Goal: Task Accomplishment & Management: Manage account settings

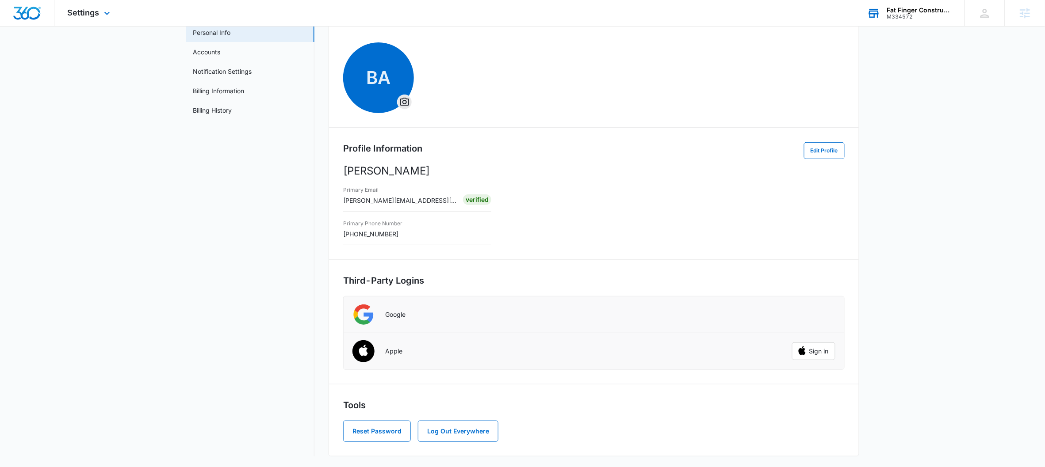
click at [927, 20] on div "Fat Finger Construction M334572 Your Accounts View All" at bounding box center [909, 13] width 111 height 26
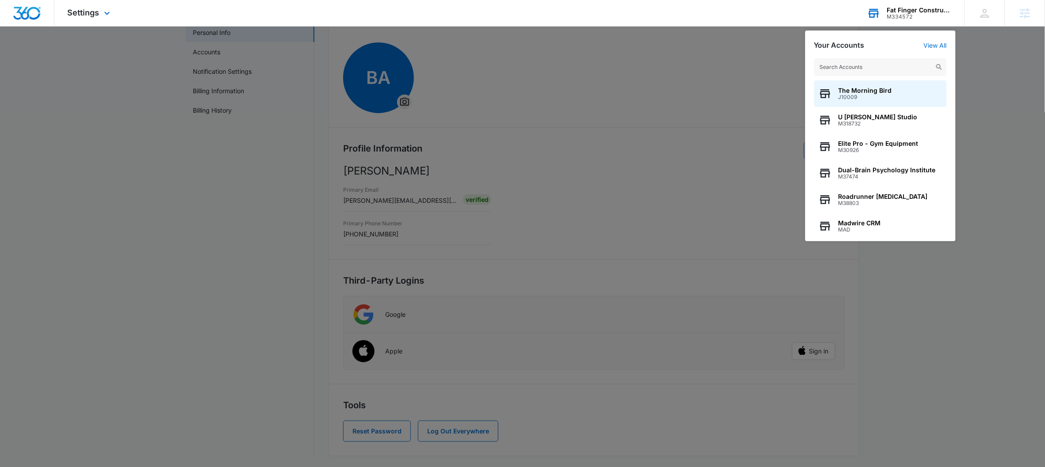
click at [890, 65] on input "text" at bounding box center [880, 67] width 133 height 18
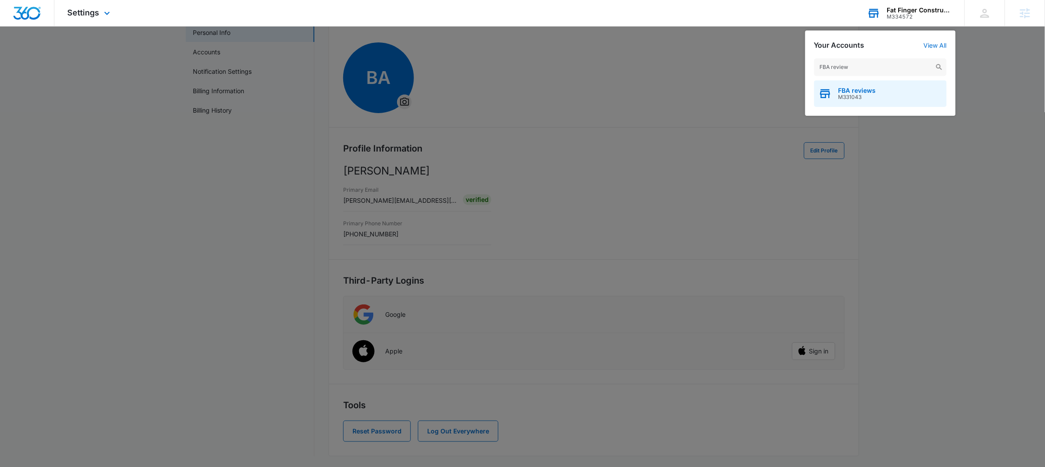
type input "FBA review"
click at [867, 92] on span "FBA reviews" at bounding box center [857, 90] width 38 height 7
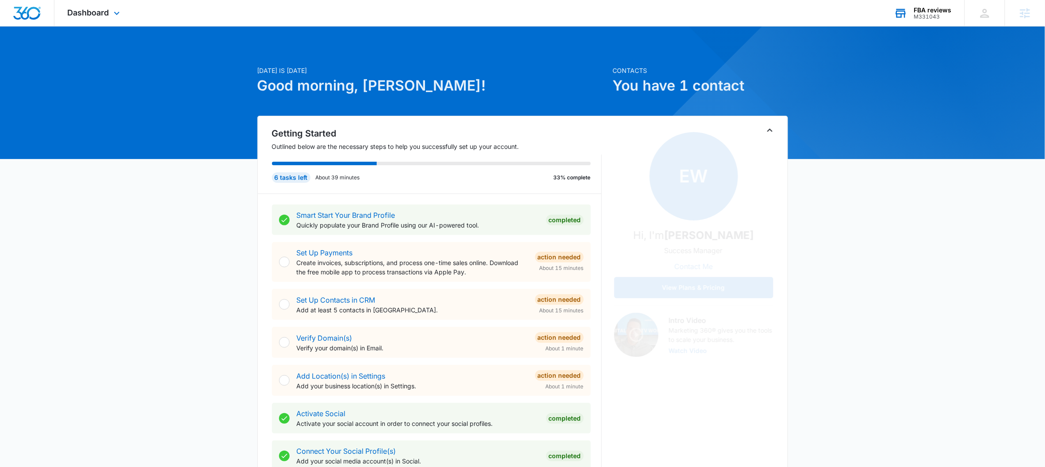
click at [120, 24] on div "Dashboard Apps Reputation Websites Forms CRM Email Social Shop Payments POS Con…" at bounding box center [94, 13] width 81 height 26
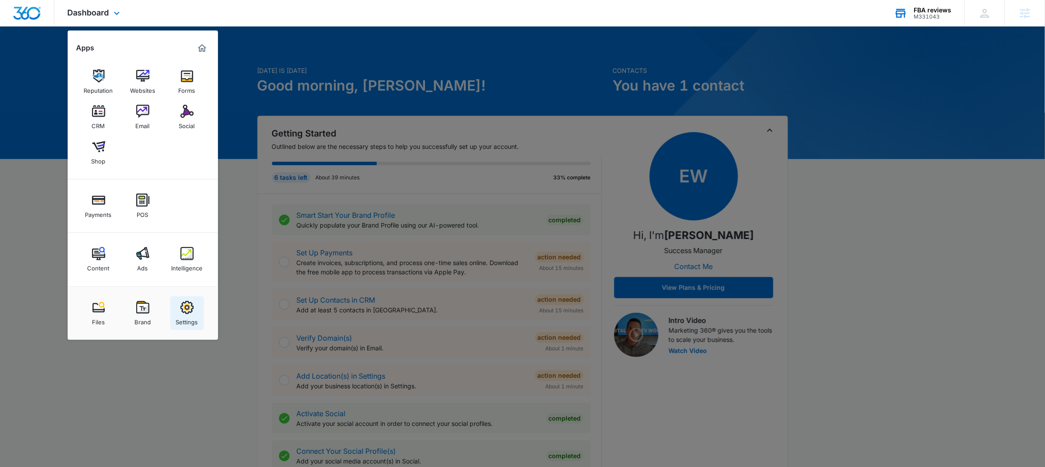
click at [186, 319] on div "Settings" at bounding box center [187, 319] width 22 height 11
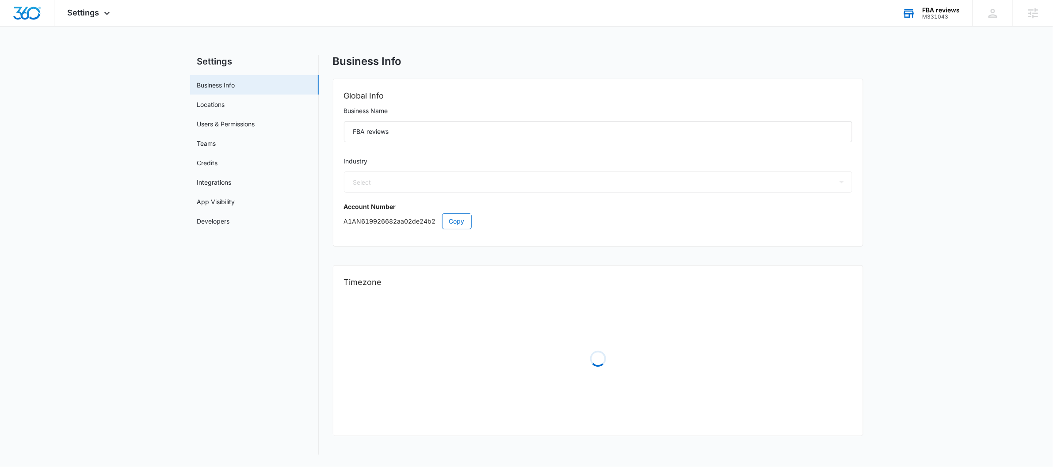
select select "32"
select select "US"
select select "America/[GEOGRAPHIC_DATA]"
click at [223, 124] on link "Users & Permissions" at bounding box center [226, 123] width 58 height 9
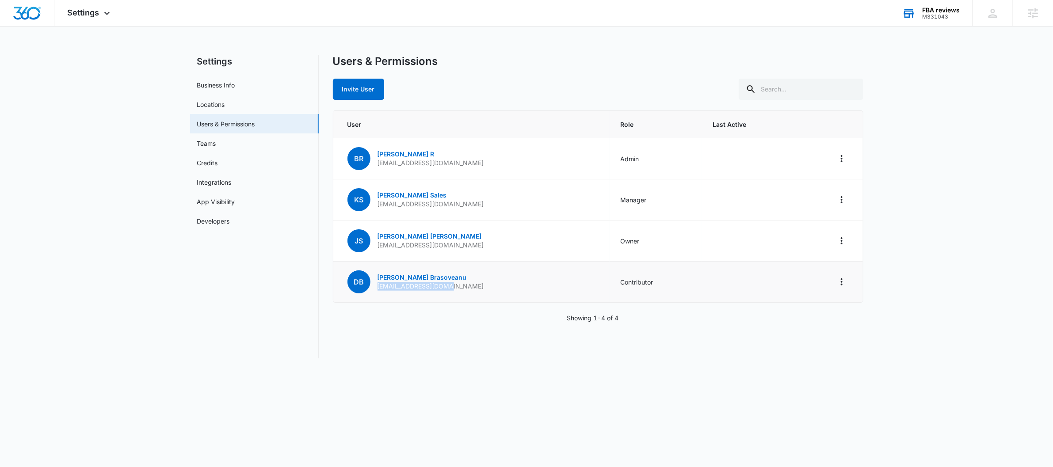
drag, startPoint x: 458, startPoint y: 286, endPoint x: 378, endPoint y: 286, distance: 80.0
click at [378, 286] on td "DB [PERSON_NAME] [EMAIL_ADDRESS][DOMAIN_NAME]" at bounding box center [471, 282] width 277 height 41
copy p "[EMAIL_ADDRESS][DOMAIN_NAME]"
click at [844, 284] on icon "Actions" at bounding box center [841, 282] width 11 height 11
click at [783, 323] on div "Remove User" at bounding box center [797, 320] width 59 height 6
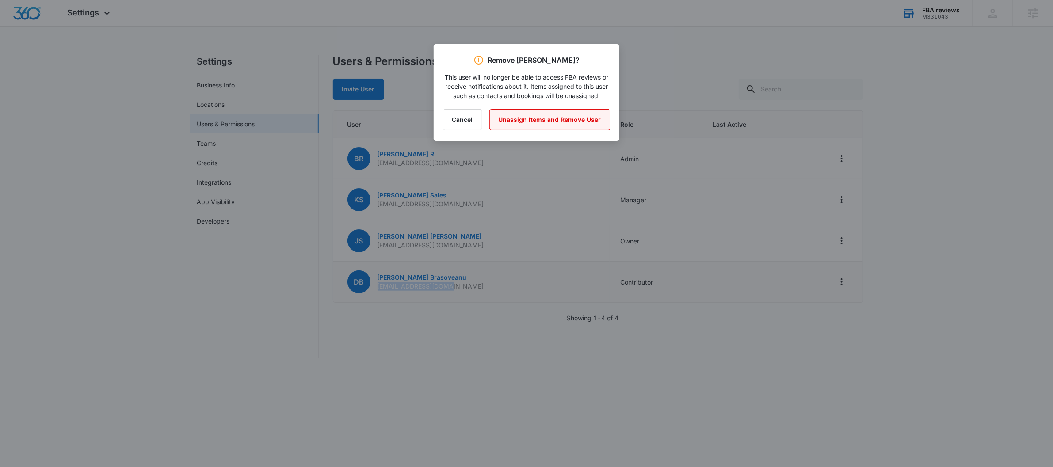
click at [558, 125] on button "Unassign Items and Remove User" at bounding box center [549, 119] width 121 height 21
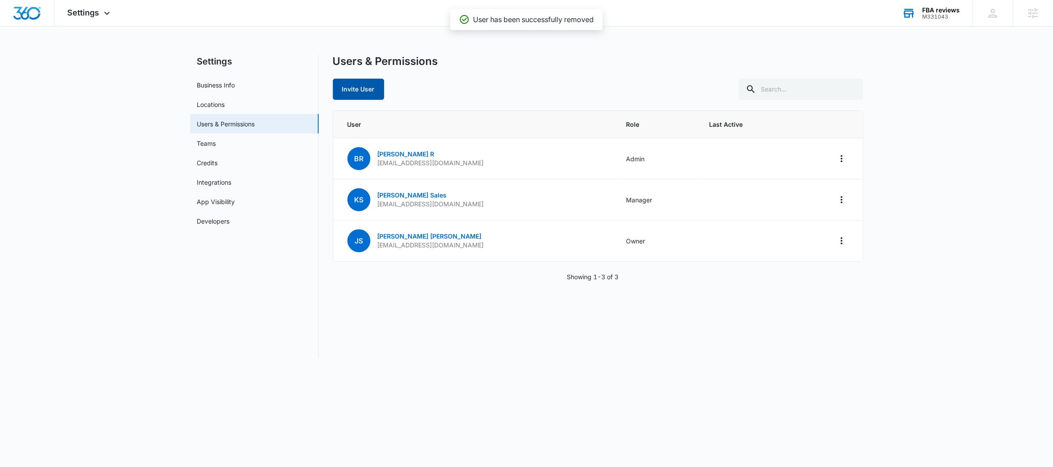
click at [368, 79] on button "Invite User" at bounding box center [358, 89] width 51 height 21
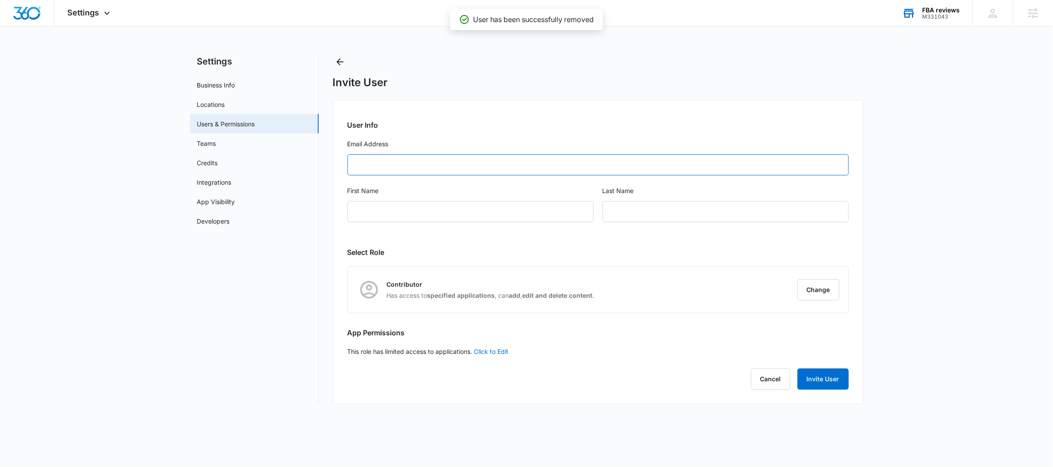
click at [465, 165] on input "Email Address" at bounding box center [597, 164] width 501 height 21
type input "d"
paste input "[EMAIL_ADDRESS][DOMAIN_NAME]"
type input "[EMAIL_ADDRESS][DOMAIN_NAME]"
type input "[PERSON_NAME]"
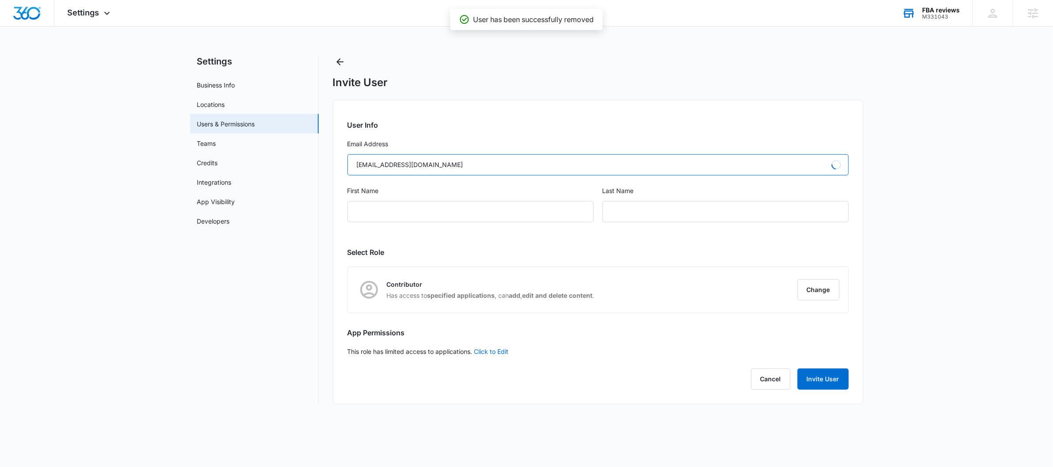
type input "Brasoveanu"
drag, startPoint x: 446, startPoint y: 167, endPoint x: 293, endPoint y: 151, distance: 153.3
click at [294, 151] on div "Settings Business Info Locations Users & Permissions Teams Credits Integrations…" at bounding box center [526, 230] width 673 height 350
paste input "[PERSON_NAME]"
type input "[EMAIL_ADDRESS][DOMAIN_NAME]"
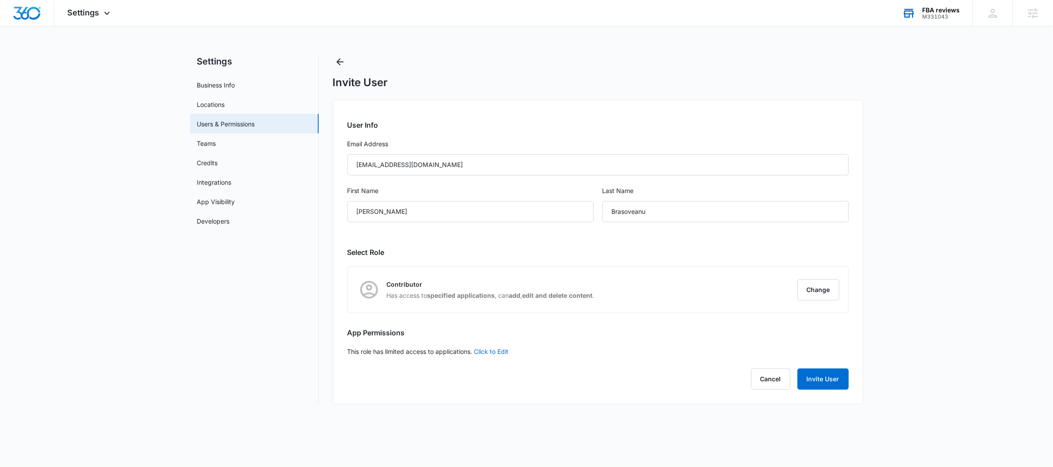
click at [804, 310] on div "Contributor Has access to specified applications , can add , edit and delete co…" at bounding box center [598, 290] width 500 height 46
click at [806, 301] on div "Contributor Has access to specified applications , can add , edit and delete co…" at bounding box center [598, 290] width 500 height 46
click at [809, 293] on button "Change" at bounding box center [818, 289] width 42 height 21
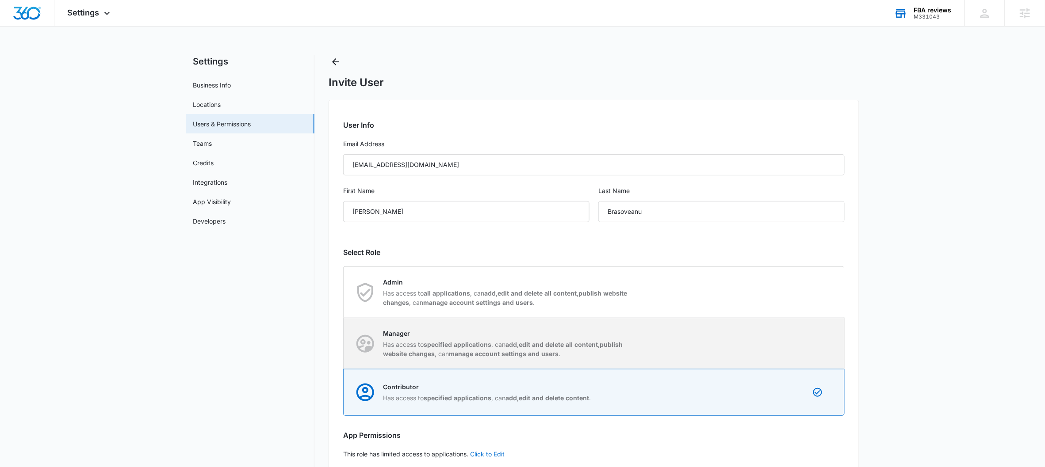
click at [458, 342] on strong "specified applications" at bounding box center [457, 345] width 68 height 8
click at [344, 343] on input "Manager Has access to specified applications , can add , edit and delete all co…" at bounding box center [343, 343] width 0 height 0
radio input "true"
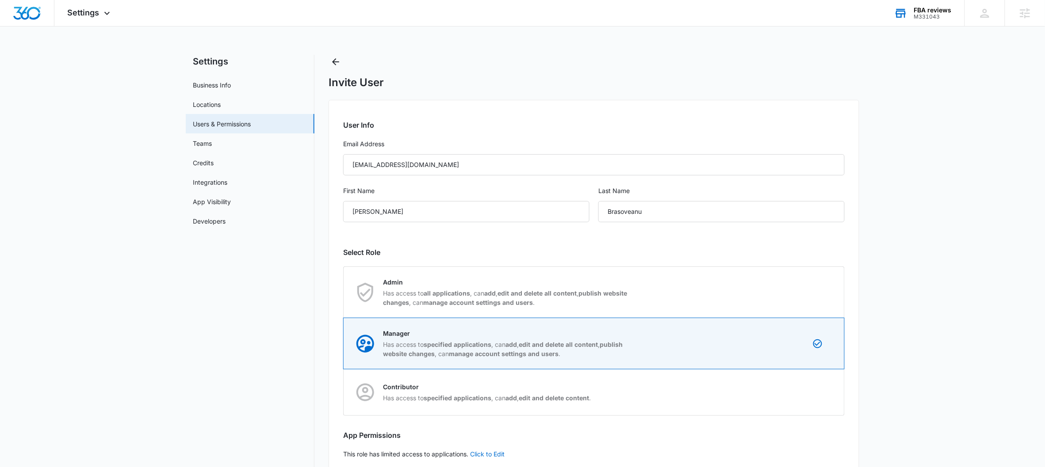
click at [900, 275] on main "Settings Business Info Locations Users & Permissions Teams Credits Integrations…" at bounding box center [522, 286] width 1045 height 463
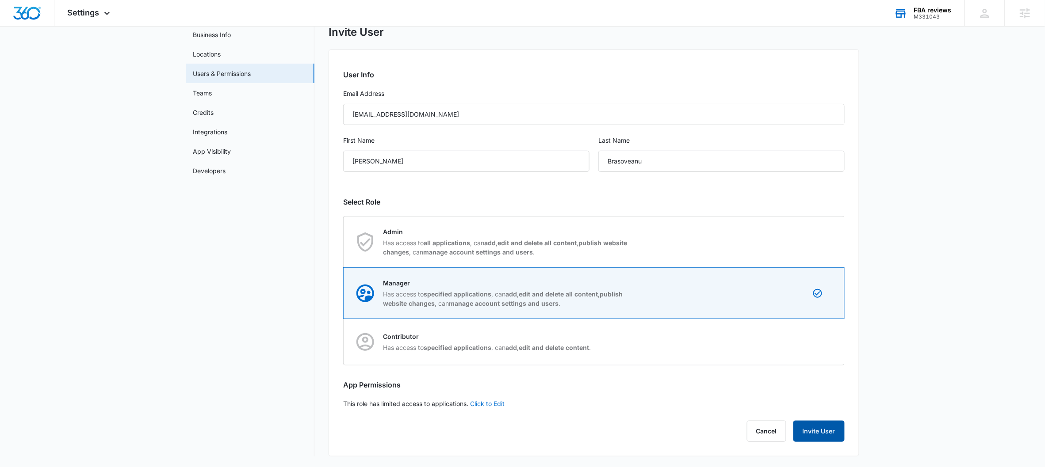
click at [820, 432] on button "Invite User" at bounding box center [818, 431] width 51 height 21
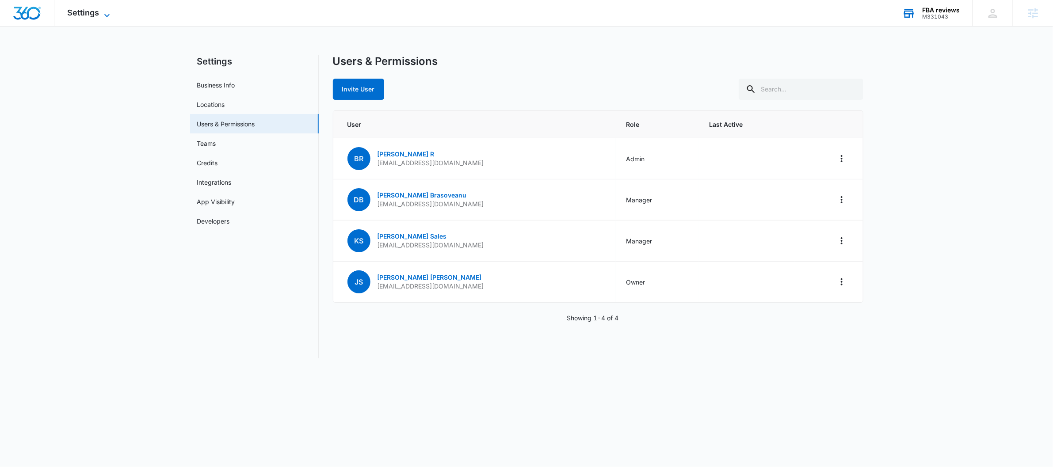
click at [82, 10] on span "Settings" at bounding box center [84, 12] width 32 height 9
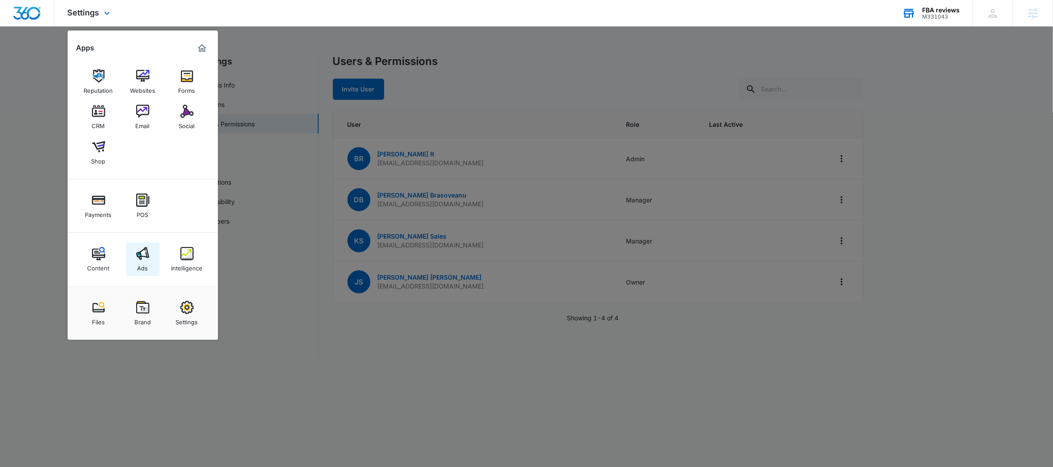
click at [138, 252] on img at bounding box center [142, 253] width 13 height 13
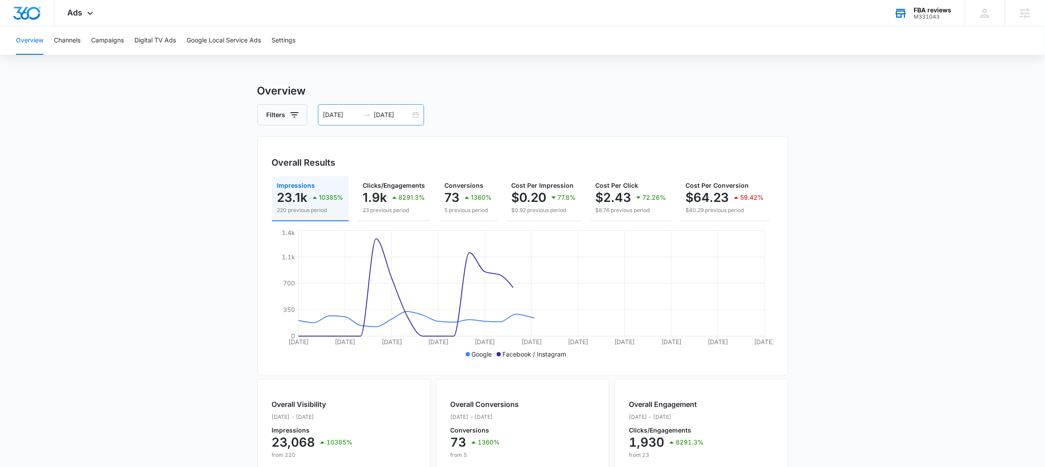
click at [412, 111] on div "[DATE] [DATE]" at bounding box center [371, 114] width 106 height 21
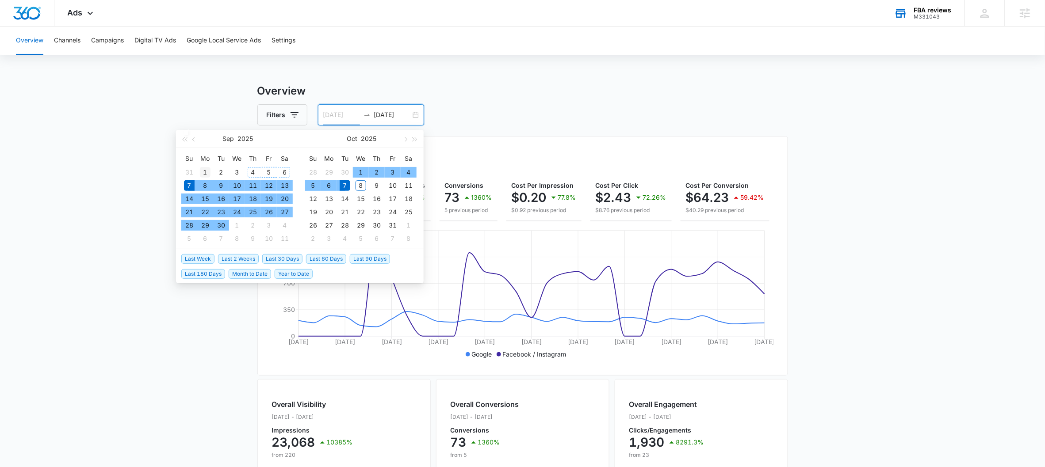
type input "[DATE]"
click at [202, 173] on div "1" at bounding box center [205, 172] width 11 height 11
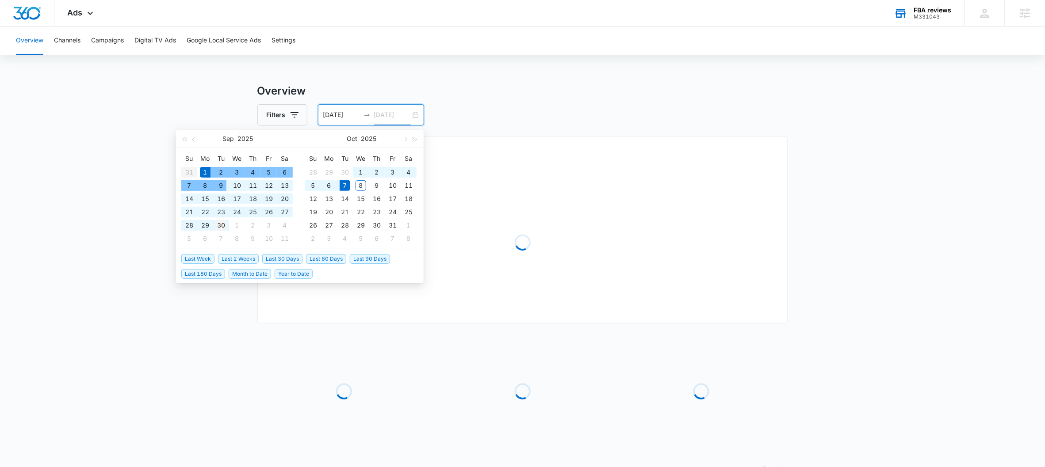
type input "[DATE]"
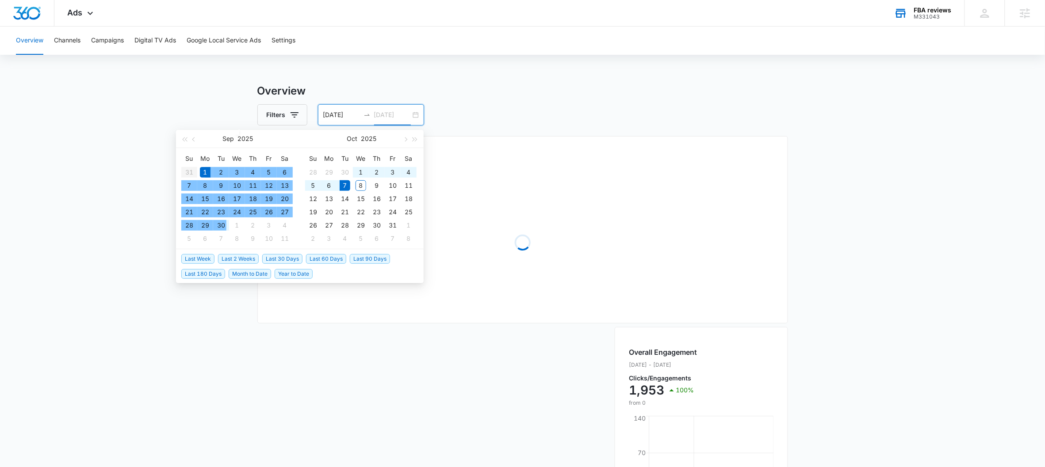
click at [225, 224] on div "30" at bounding box center [221, 225] width 11 height 11
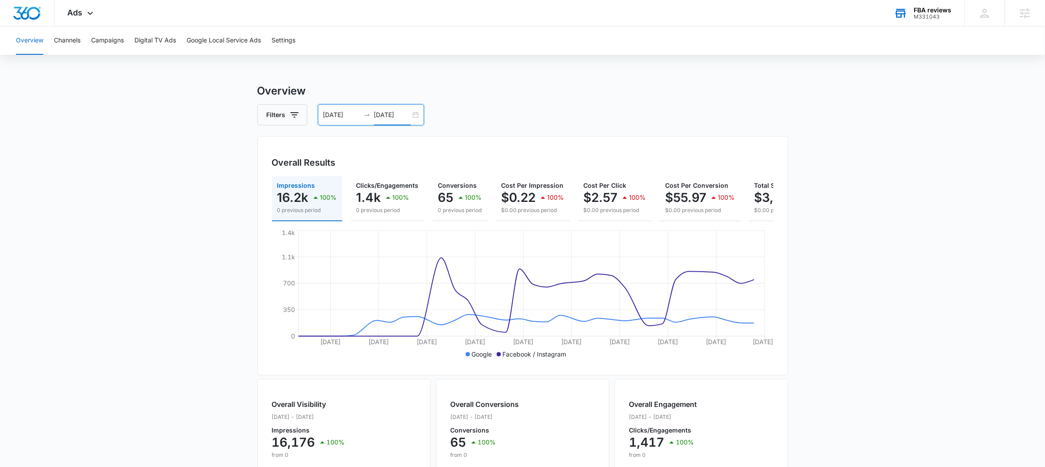
scroll to position [0, 82]
